Goal: Task Accomplishment & Management: Complete application form

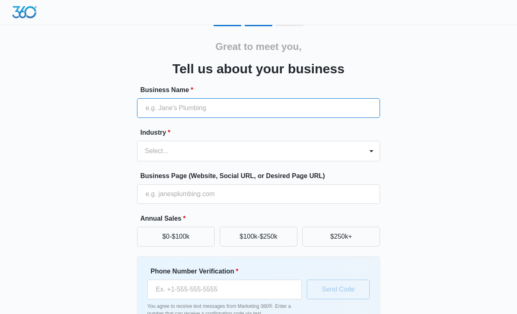
click at [236, 112] on input "Business Name *" at bounding box center [258, 108] width 243 height 20
type input "[DOMAIN_NAME]"
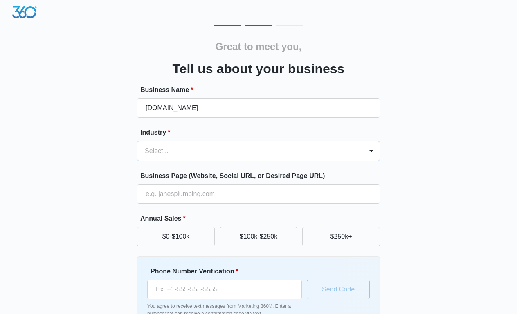
click at [220, 145] on div at bounding box center [249, 150] width 208 height 11
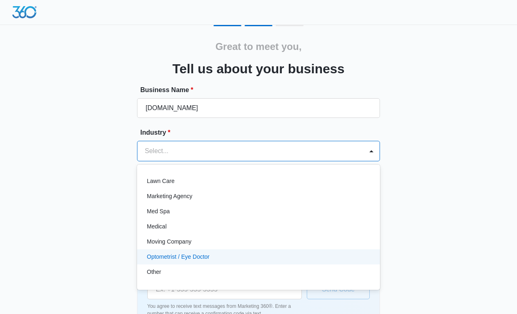
scroll to position [381, 0]
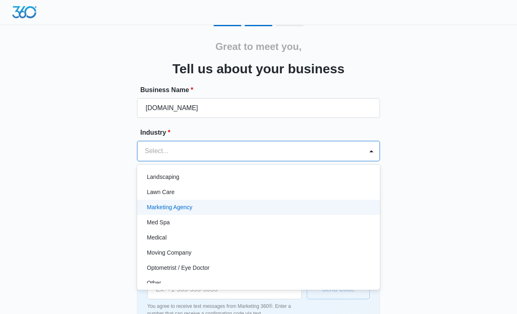
click at [195, 207] on div "Marketing Agency" at bounding box center [258, 207] width 222 height 9
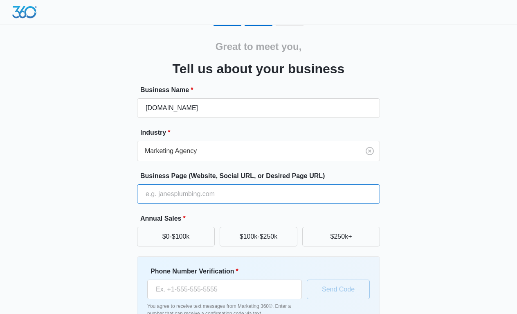
click at [209, 190] on input "Business Page (Website, Social URL, or Desired Page URL)" at bounding box center [258, 194] width 243 height 20
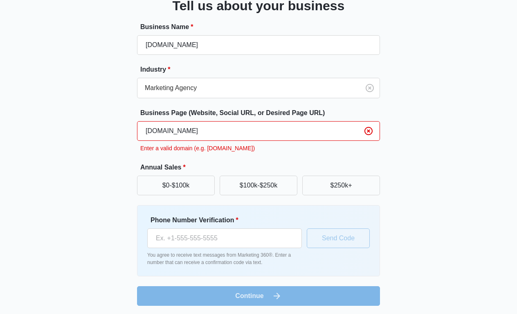
scroll to position [64, 0]
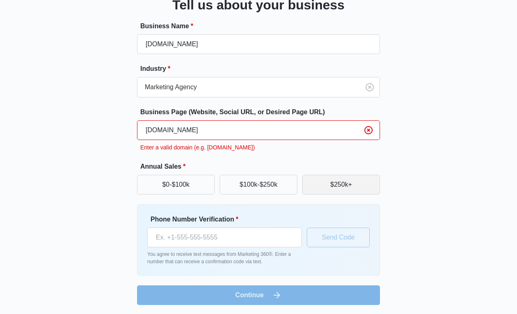
click at [333, 179] on button "$250k+" at bounding box center [341, 185] width 78 height 20
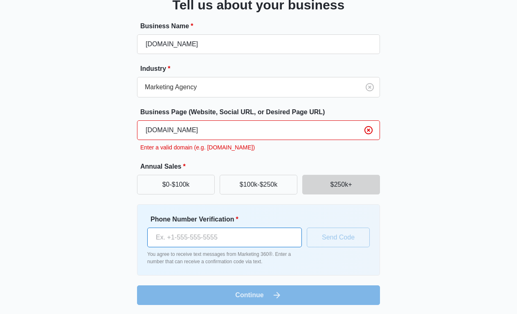
click at [244, 234] on input "Phone Number Verification *" at bounding box center [224, 237] width 155 height 20
click at [231, 128] on input "[DOMAIN_NAME]" at bounding box center [258, 130] width 243 height 20
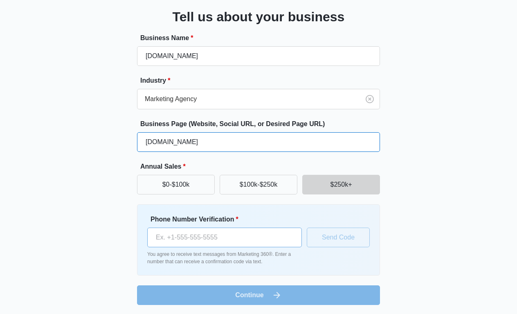
type input "[DOMAIN_NAME]"
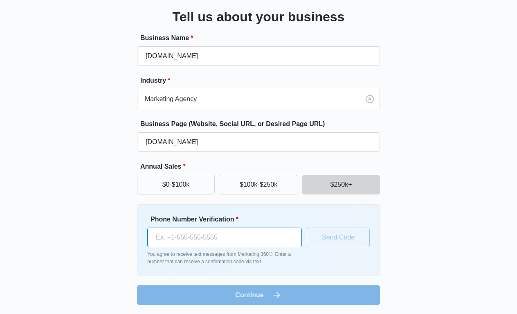
click at [213, 238] on input "Phone Number Verification *" at bounding box center [224, 237] width 155 height 20
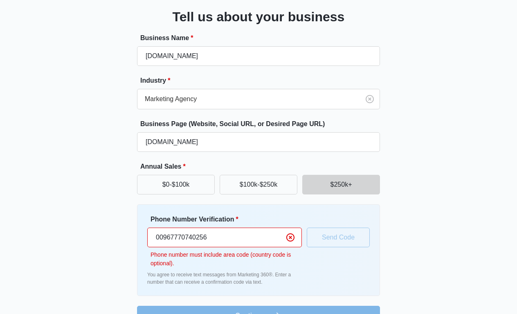
click at [214, 237] on input "00967770740256" at bounding box center [224, 237] width 155 height 20
click at [164, 237] on input "00967770740256" at bounding box center [224, 237] width 155 height 20
click at [152, 238] on input "967770740256" at bounding box center [224, 237] width 155 height 20
type input "967770740256"
click at [152, 238] on input "967770740256" at bounding box center [224, 237] width 155 height 20
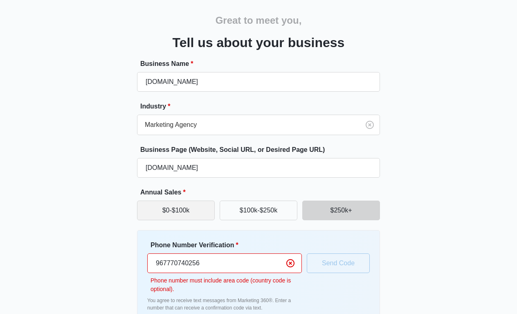
scroll to position [0, 0]
